Goal: Task Accomplishment & Management: Use online tool/utility

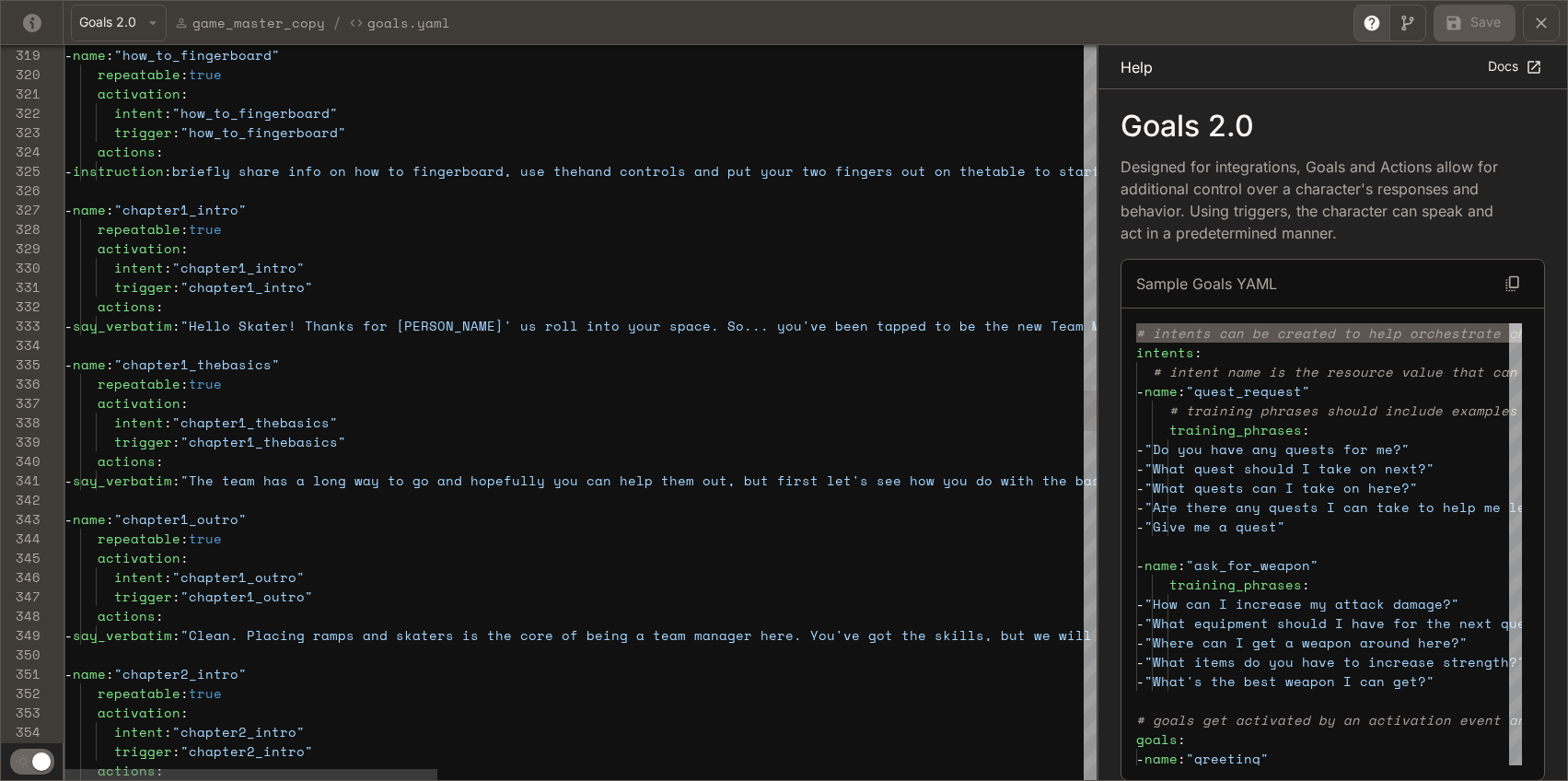
scroll to position [39, 292]
click at [360, 323] on div "actions : trigger : "chapter2_intro" intent : "chapter2_intro" activation : rep…" at bounding box center [1474, 441] width 2820 height 13093
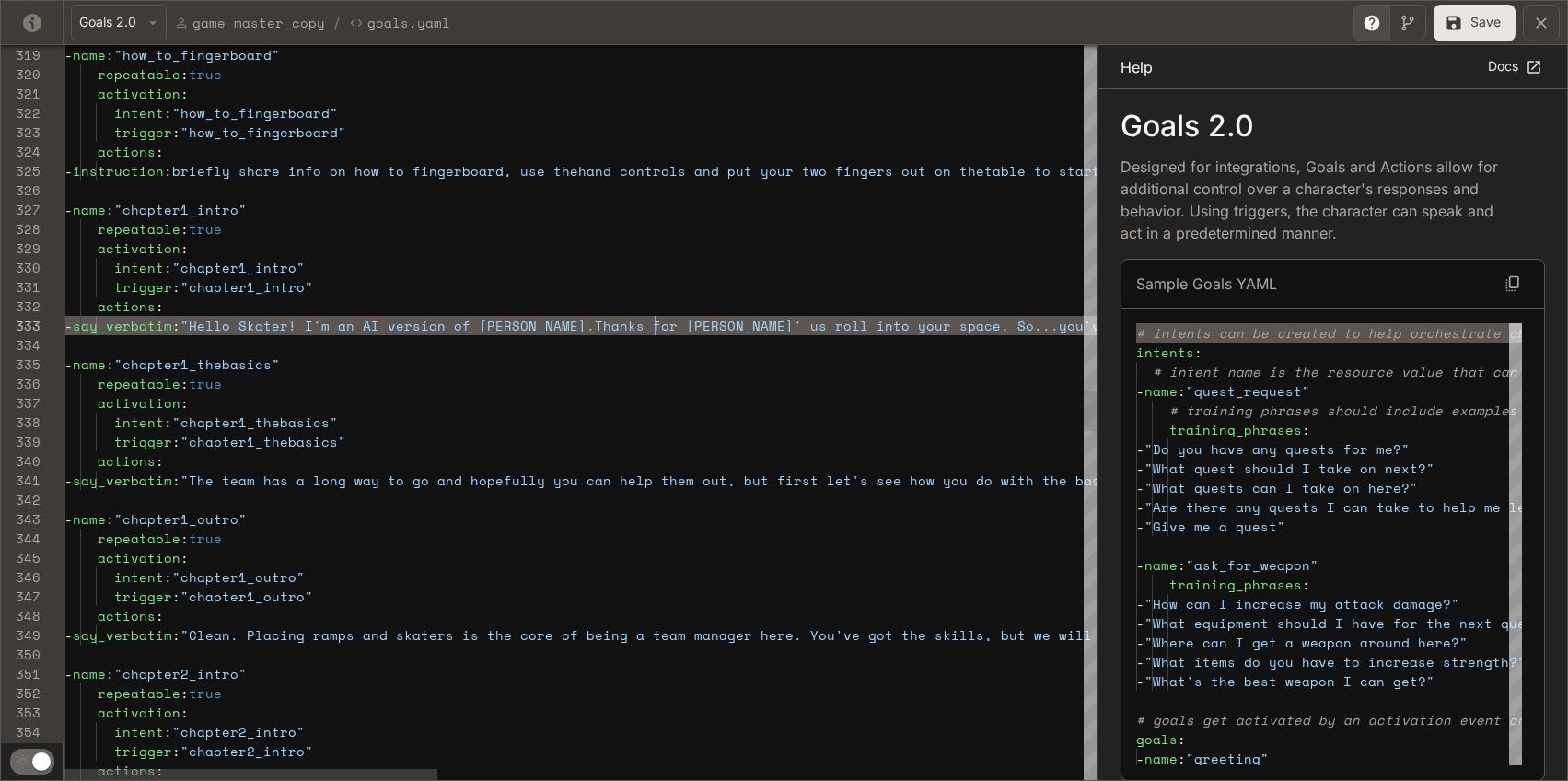
scroll to position [39, 591]
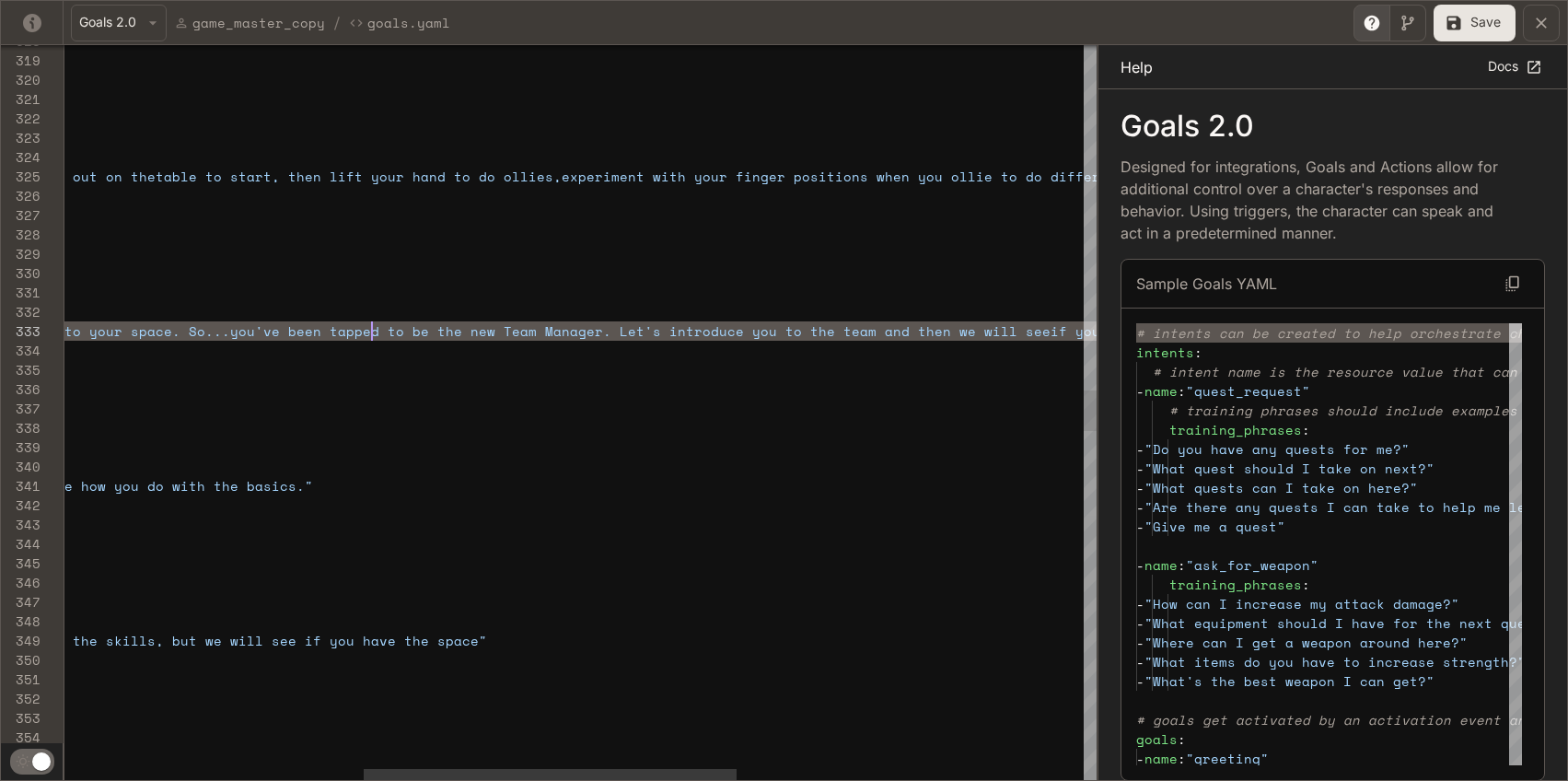
click at [371, 328] on div "actions : trigger : "chapter2_intro" intent : "chapter2_intro" activation : rep…" at bounding box center [646, 447] width 2820 height 13093
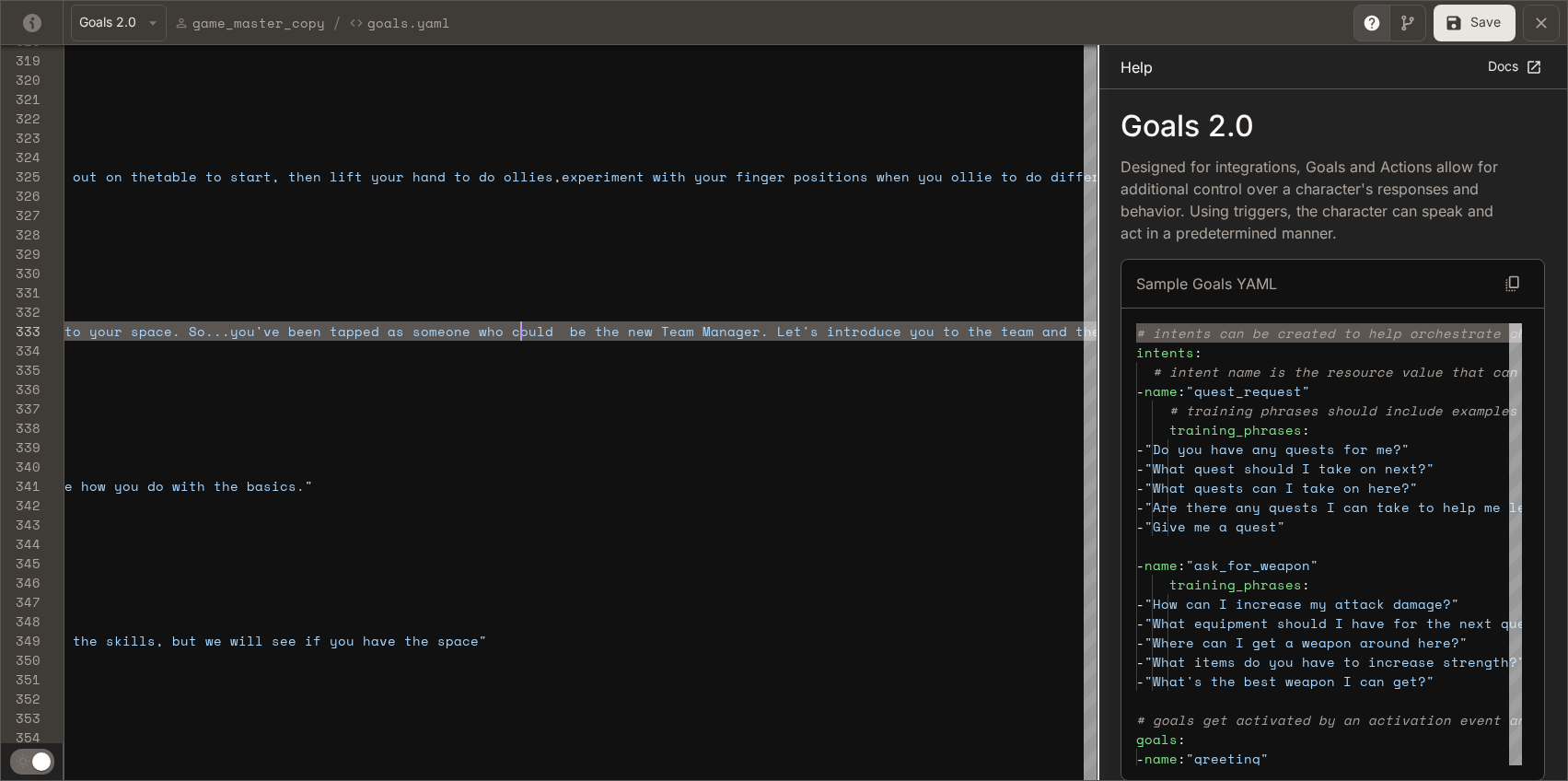
scroll to position [39, 1278]
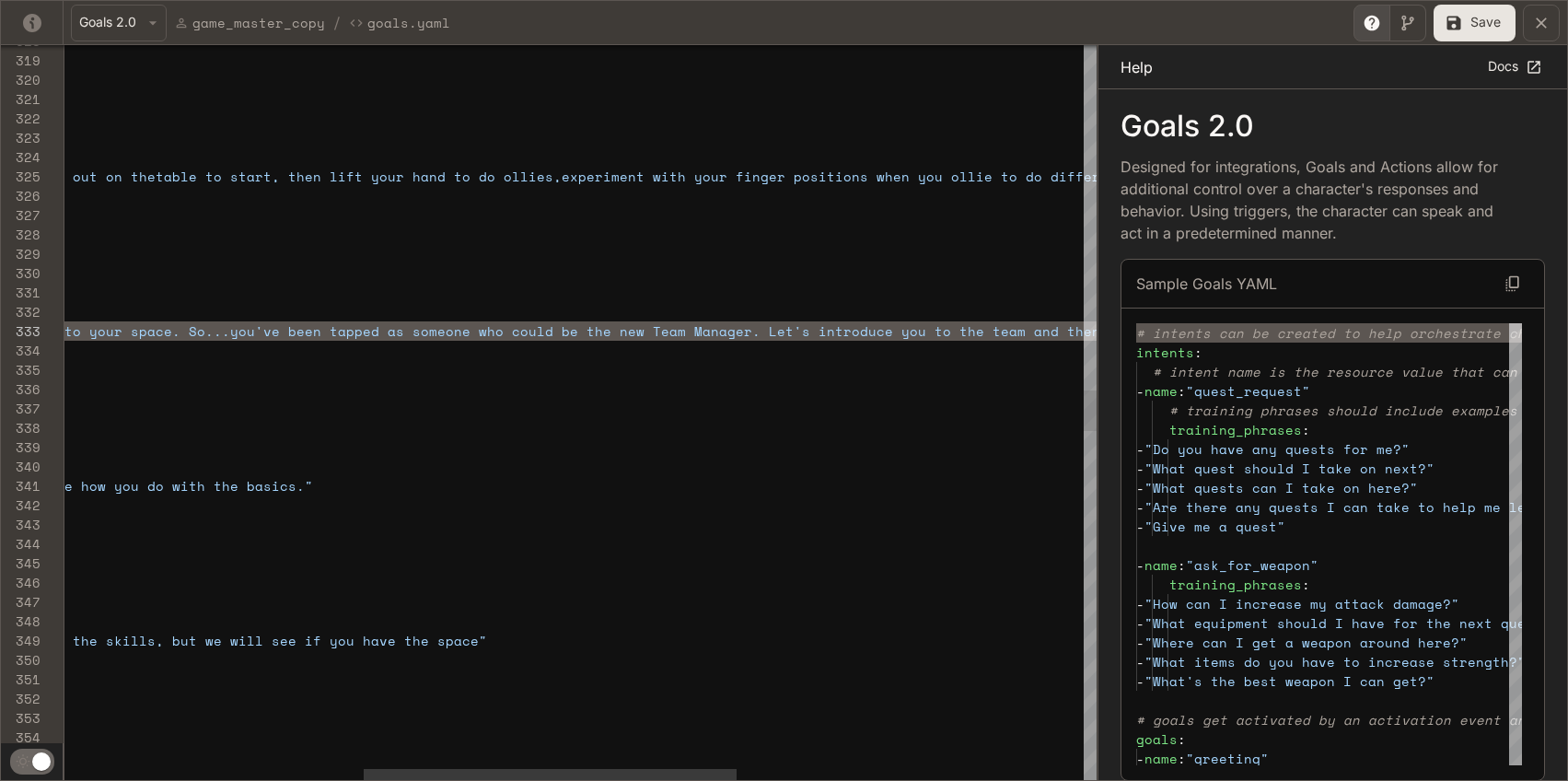
click at [589, 336] on div "actions : trigger : "chapter2_intro" intent : "chapter2_intro" activation : rep…" at bounding box center [646, 447] width 2820 height 13093
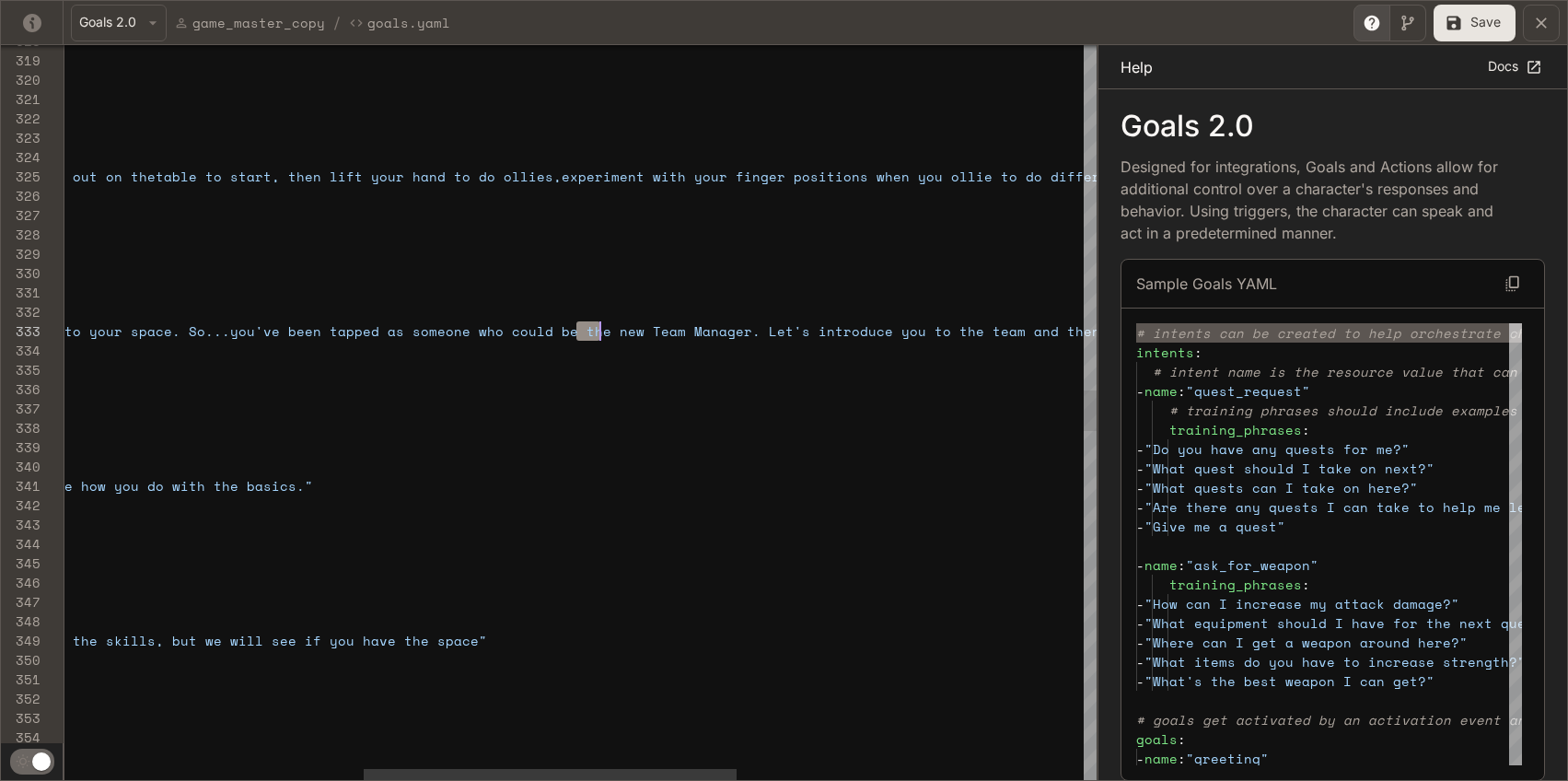
click at [589, 336] on div "actions : trigger : "chapter2_intro" intent : "chapter2_intro" activation : rep…" at bounding box center [646, 447] width 2820 height 13093
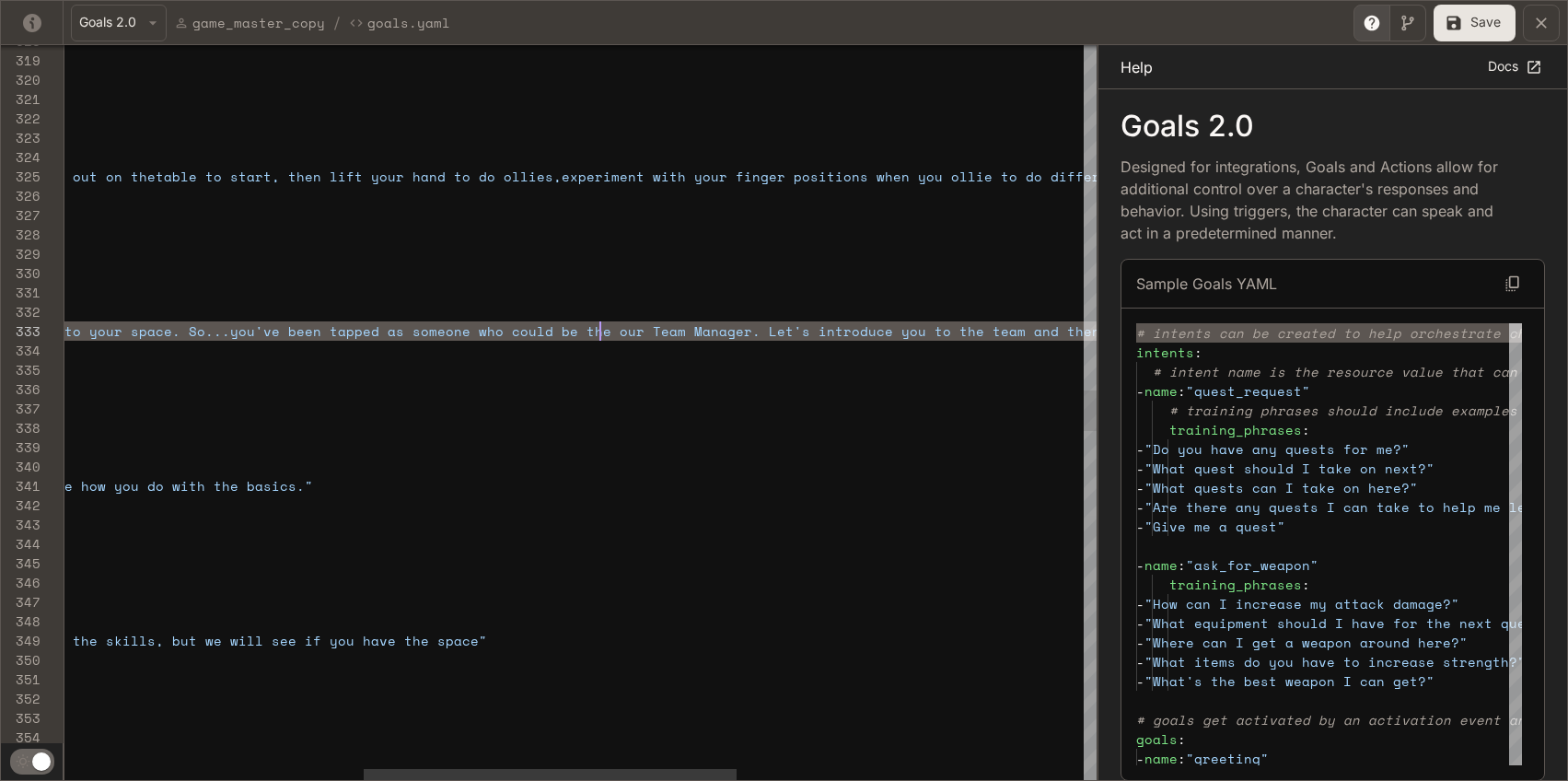
scroll to position [39, 1364]
click at [754, 346] on div "actions : trigger : "chapter2_intro" intent : "chapter2_intro" activation : rep…" at bounding box center [646, 447] width 2820 height 13093
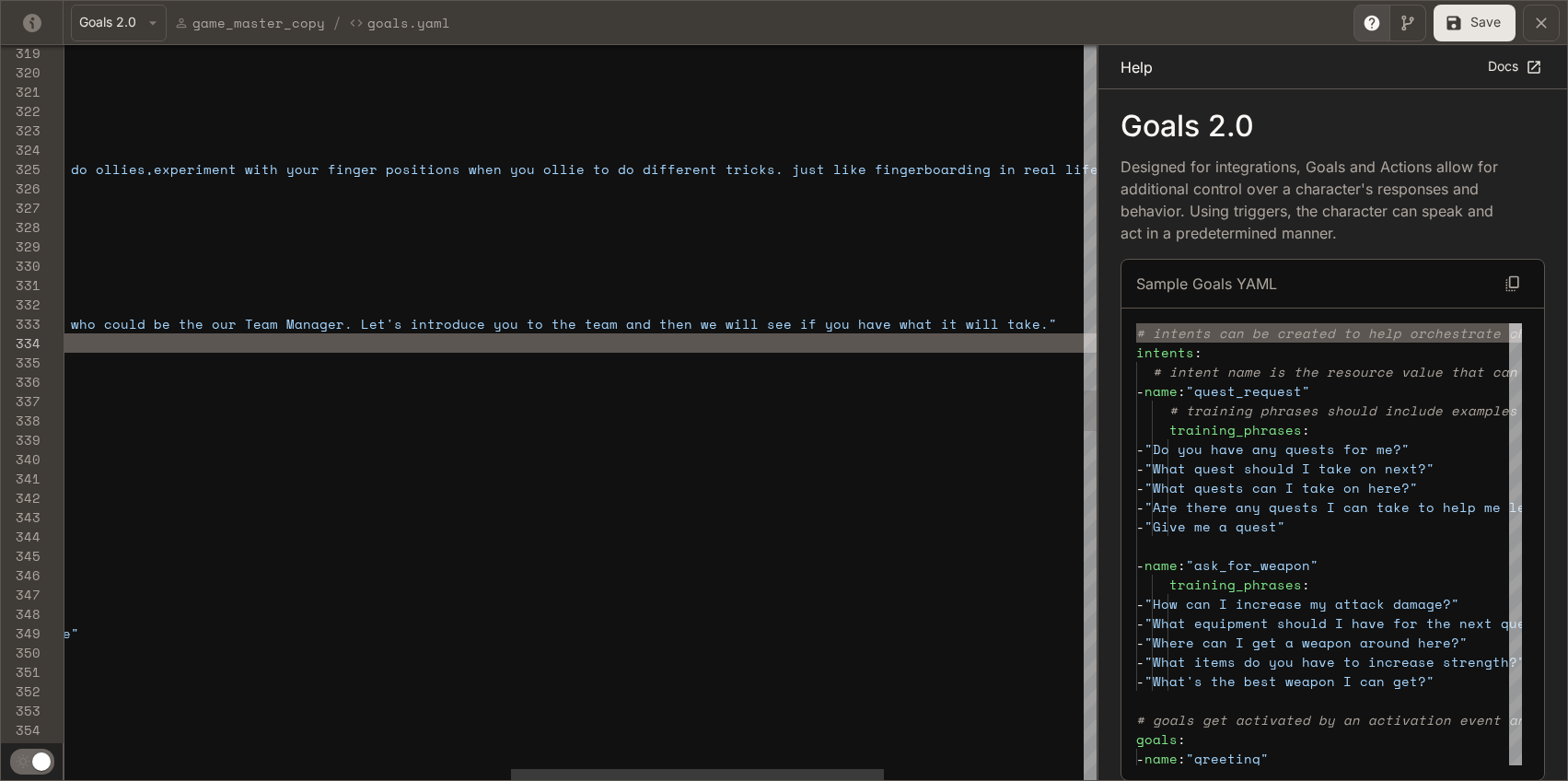
click at [398, 316] on div "actions : trigger : "chapter2_intro" intent : "chapter2_intro" activation : rep…" at bounding box center [238, 439] width 2820 height 13093
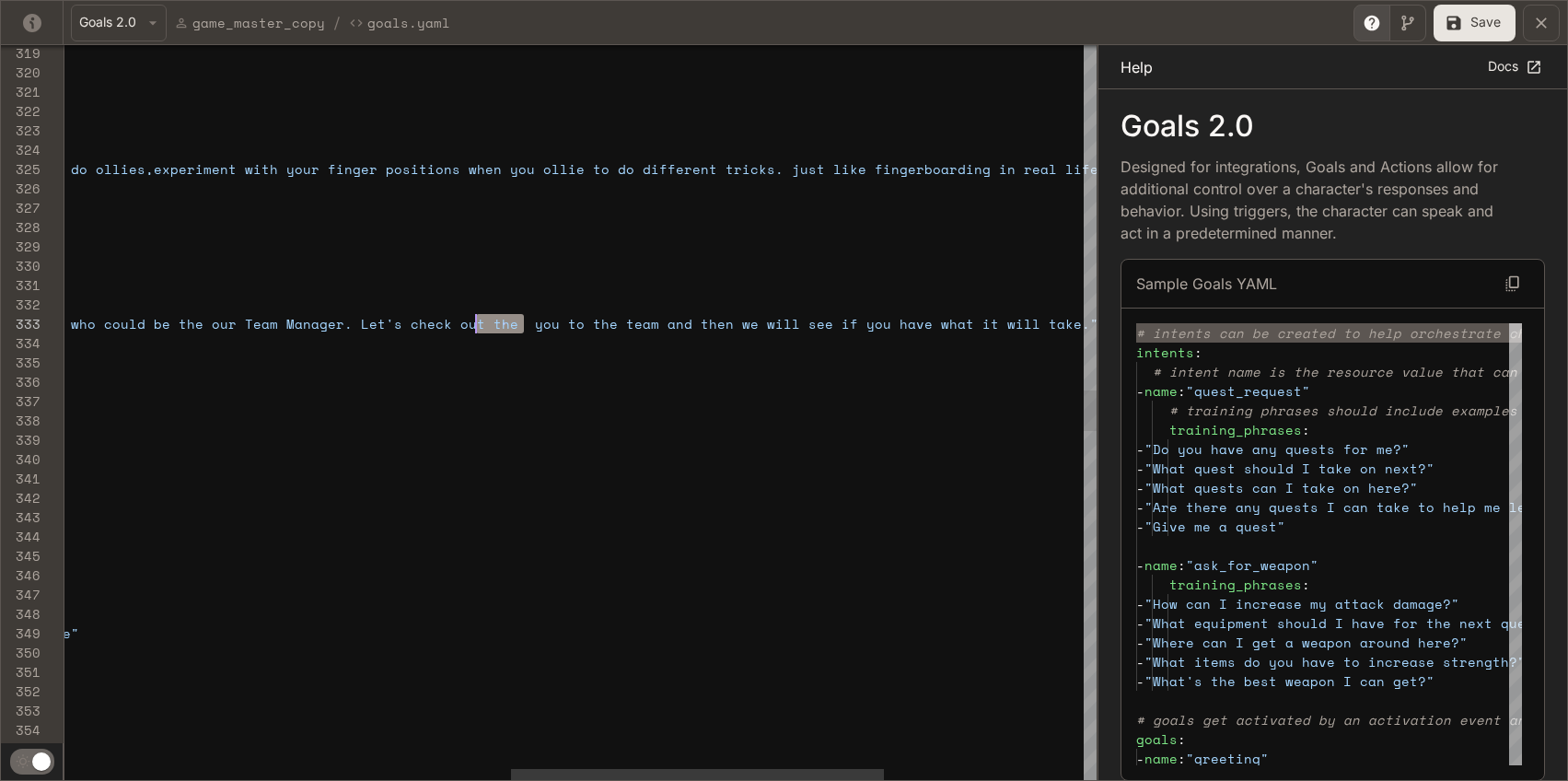
scroll to position [39, 1640]
drag, startPoint x: 523, startPoint y: 327, endPoint x: 468, endPoint y: 325, distance: 55.0
click at [468, 325] on div "actions : trigger : "chapter2_intro" intent : "chapter2_intro" activation : rep…" at bounding box center [238, 439] width 2820 height 13093
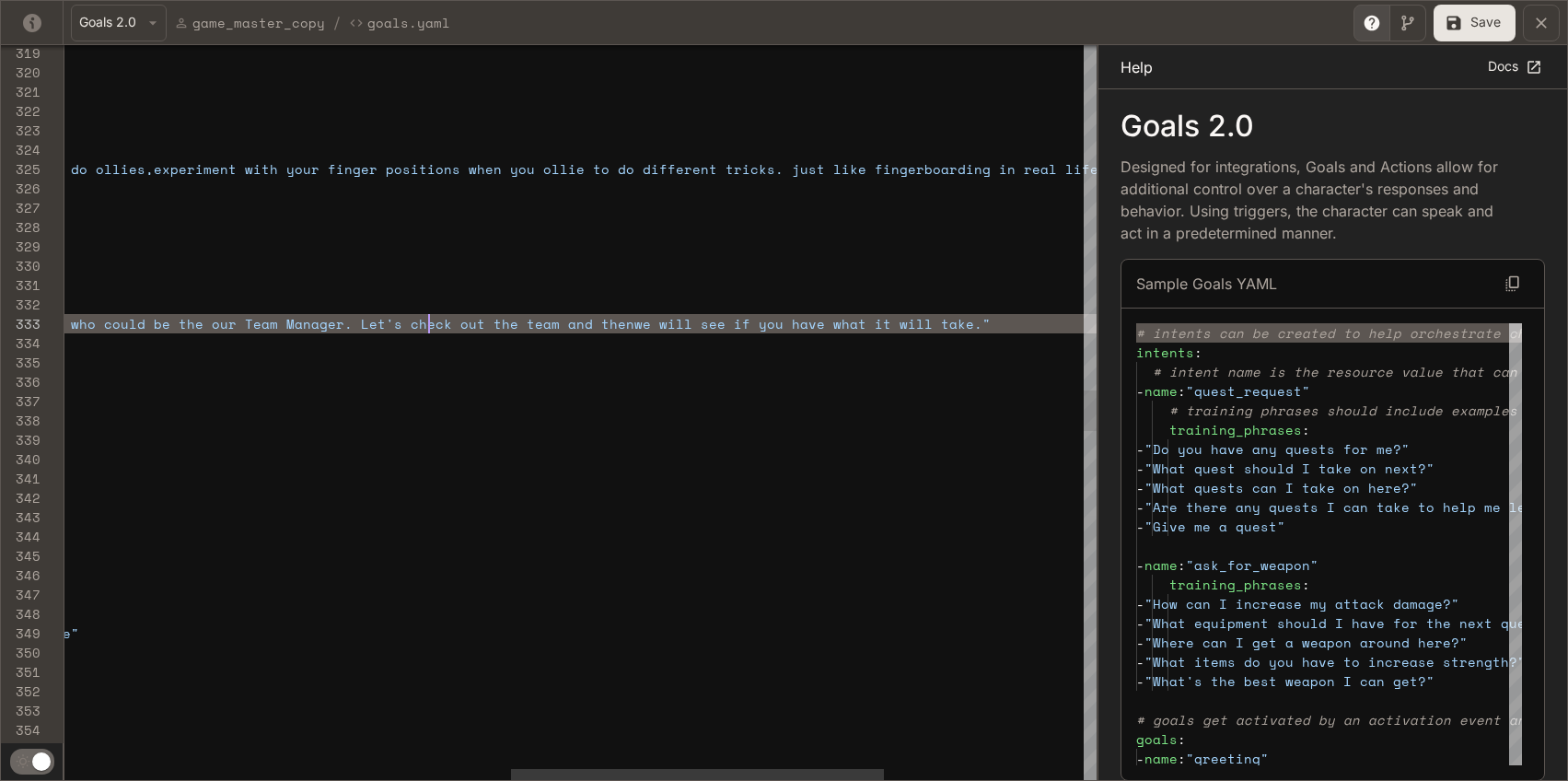
scroll to position [39, 1601]
click at [1501, 28] on button "Save" at bounding box center [1474, 23] width 82 height 37
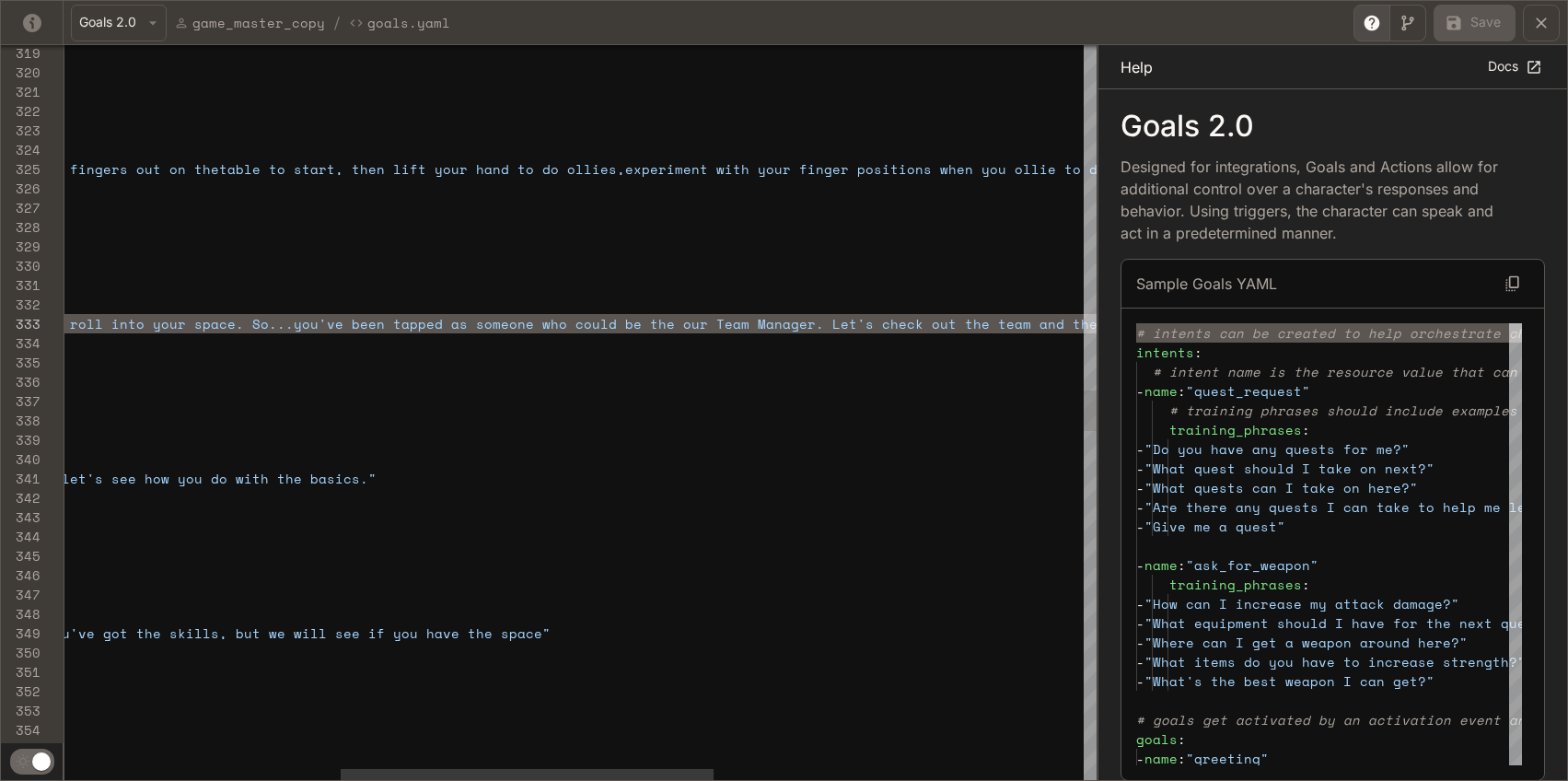
click at [637, 326] on div "actions : trigger : "chapter2_intro" intent : "chapter2_intro" activation : rep…" at bounding box center [710, 439] width 2820 height 13093
type textarea "**********"
click at [1490, 17] on button "Save" at bounding box center [1474, 23] width 82 height 37
